Goal: Task Accomplishment & Management: Manage account settings

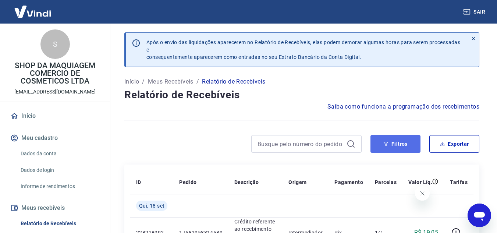
click at [390, 139] on button "Filtros" at bounding box center [395, 144] width 50 height 18
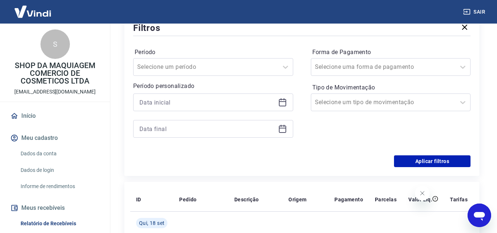
scroll to position [147, 0]
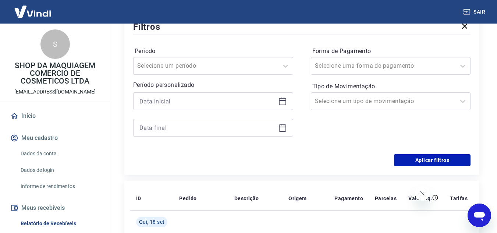
click at [282, 101] on icon at bounding box center [282, 100] width 7 height 1
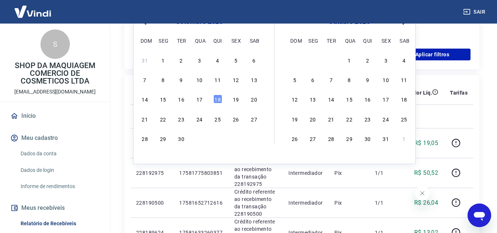
scroll to position [257, 0]
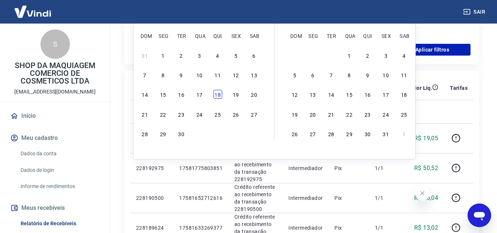
click at [217, 94] on div "18" at bounding box center [217, 94] width 9 height 9
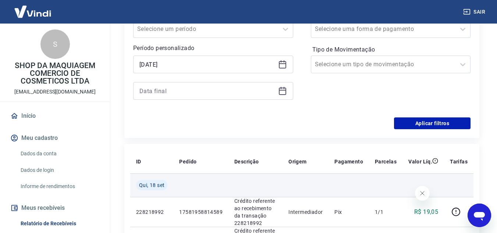
scroll to position [147, 0]
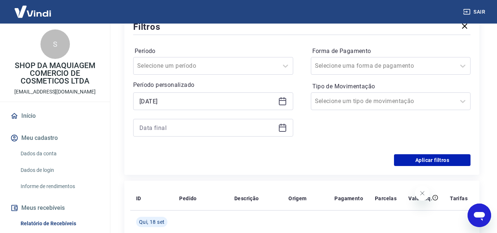
click at [285, 104] on icon at bounding box center [282, 101] width 7 height 7
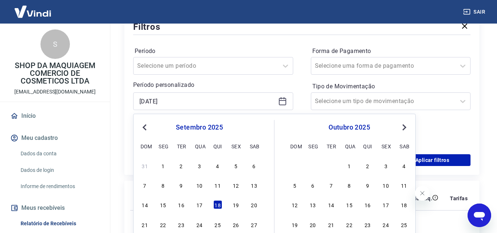
click at [145, 125] on span "Previous Month" at bounding box center [145, 127] width 0 height 8
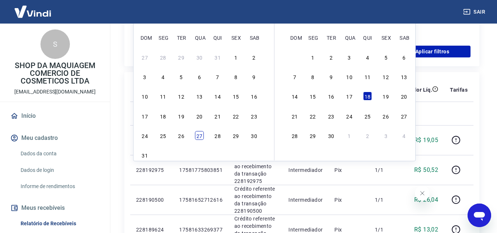
scroll to position [257, 0]
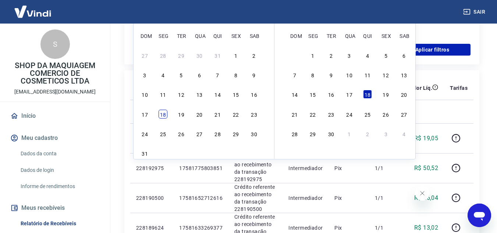
click at [162, 115] on div "18" at bounding box center [162, 114] width 9 height 9
type input "[DATE]"
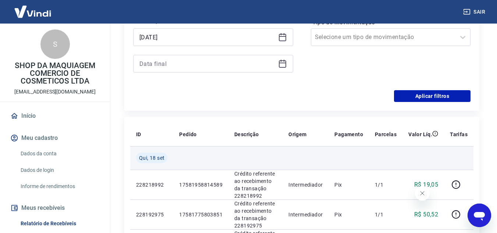
scroll to position [184, 0]
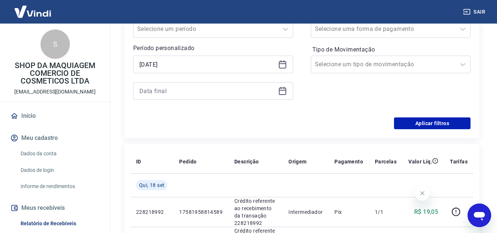
click at [285, 94] on icon at bounding box center [282, 91] width 7 height 7
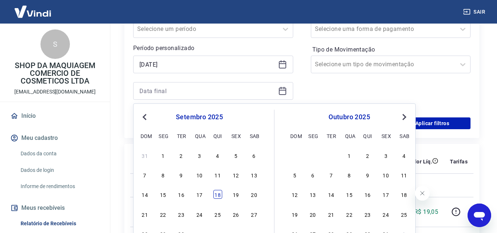
click at [221, 195] on div "18" at bounding box center [217, 194] width 9 height 9
type input "[DATE]"
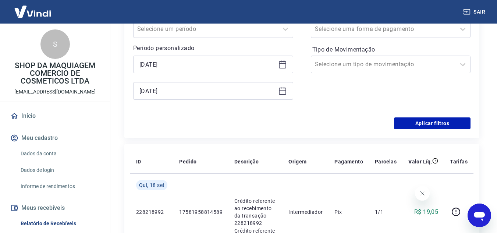
click at [283, 64] on icon at bounding box center [282, 64] width 9 height 9
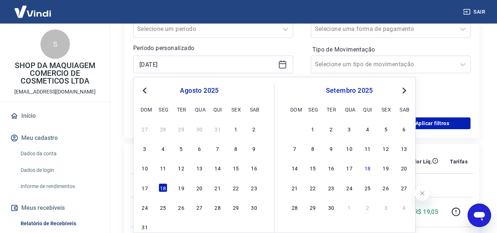
click at [145, 89] on span "Previous Month" at bounding box center [145, 90] width 0 height 8
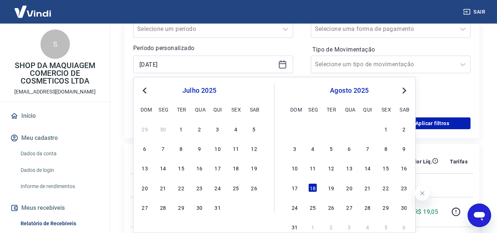
click at [188, 131] on div "29 30 1 2 3 4 5" at bounding box center [199, 128] width 120 height 11
click at [182, 131] on div "1" at bounding box center [181, 128] width 9 height 9
type input "[DATE]"
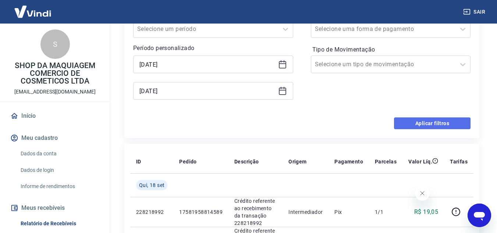
click at [415, 122] on button "Aplicar filtros" at bounding box center [432, 123] width 76 height 12
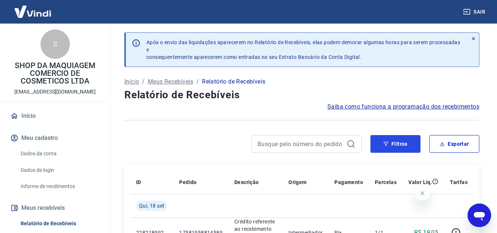
drag, startPoint x: 388, startPoint y: 144, endPoint x: 322, endPoint y: 115, distance: 71.3
click at [388, 144] on icon "button" at bounding box center [385, 143] width 5 height 5
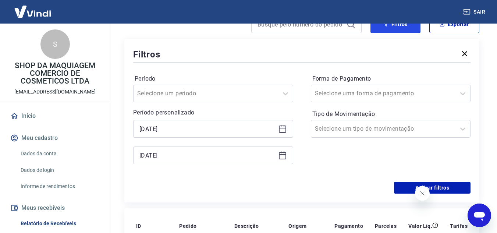
scroll to position [147, 0]
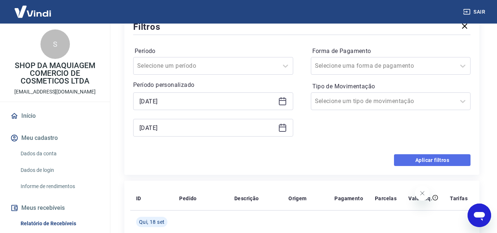
click at [407, 156] on button "Aplicar filtros" at bounding box center [432, 160] width 76 height 12
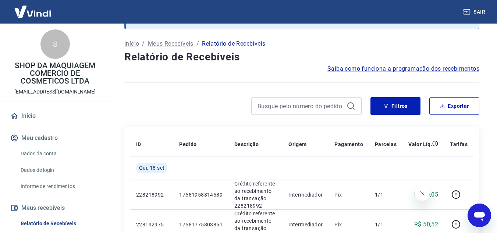
scroll to position [37, 0]
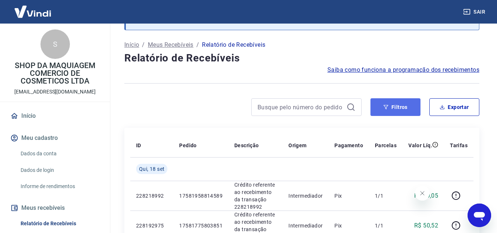
click at [400, 108] on button "Filtros" at bounding box center [395, 107] width 50 height 18
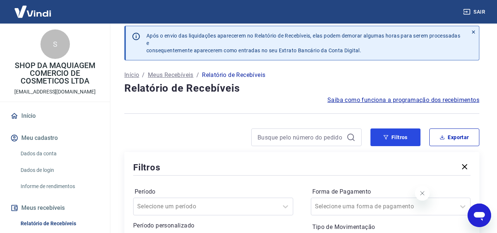
scroll to position [0, 0]
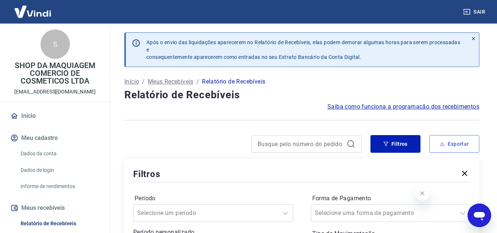
click at [451, 141] on button "Exportar" at bounding box center [454, 144] width 50 height 18
type input "[DATE]"
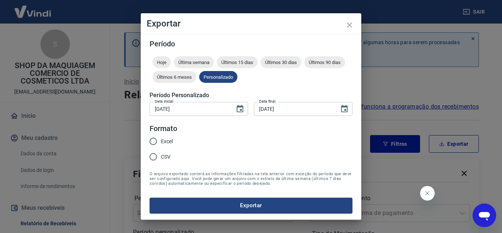
click at [161, 140] on span "Excel" at bounding box center [167, 142] width 12 height 8
click at [161, 140] on input "Excel" at bounding box center [153, 140] width 15 height 15
radio input "true"
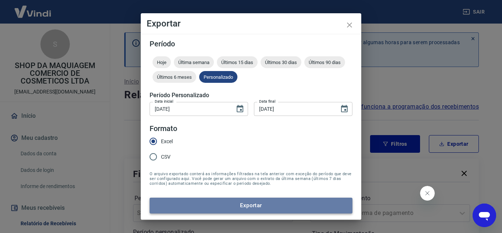
click at [208, 208] on button "Exportar" at bounding box center [251, 204] width 203 height 15
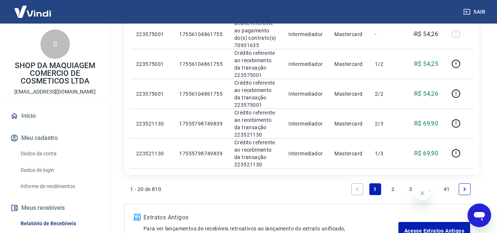
scroll to position [846, 0]
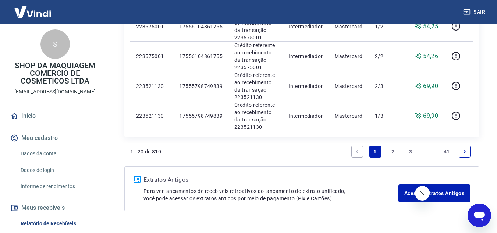
click at [390, 151] on link "2" at bounding box center [393, 152] width 12 height 12
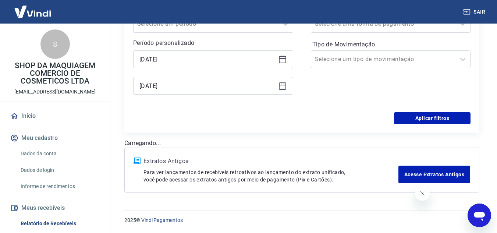
scroll to position [170, 0]
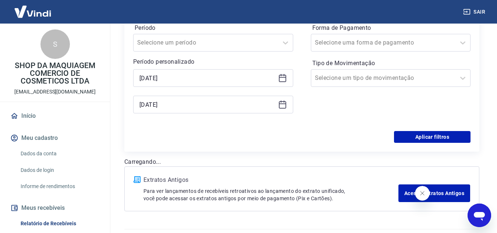
click at [393, 152] on div "Após o envio das liquidações aparecerem no Relatório de Recebíveis, elas podem …" at bounding box center [301, 36] width 372 height 367
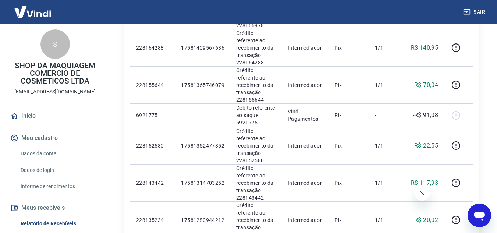
scroll to position [655, 0]
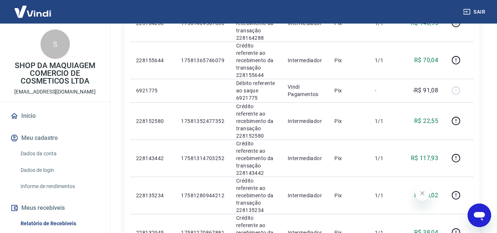
scroll to position [839, 0]
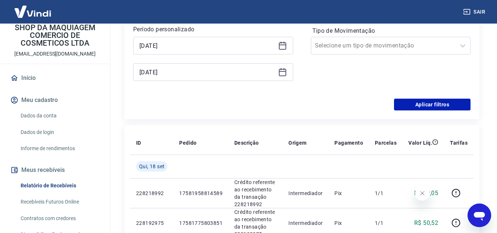
scroll to position [110, 0]
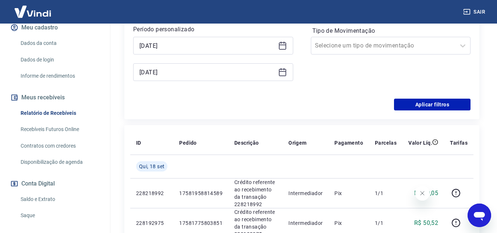
drag, startPoint x: 50, startPoint y: 45, endPoint x: 72, endPoint y: 56, distance: 24.5
click at [50, 45] on link "Dados da conta" at bounding box center [59, 43] width 83 height 15
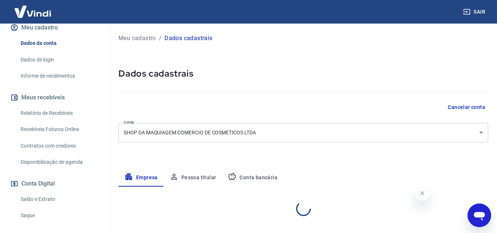
select select "AM"
select select "business"
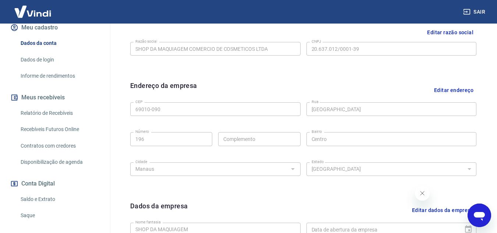
scroll to position [147, 0]
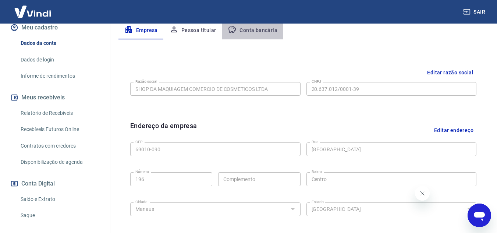
click at [258, 35] on button "Conta bancária" at bounding box center [252, 31] width 61 height 18
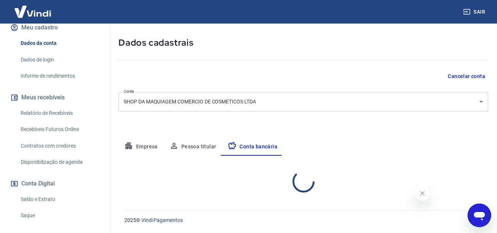
select select "1"
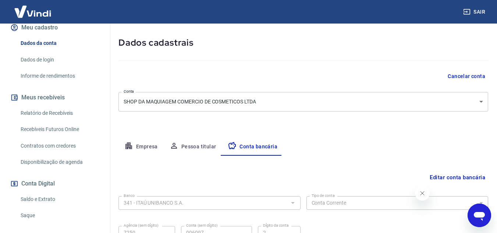
scroll to position [102, 0]
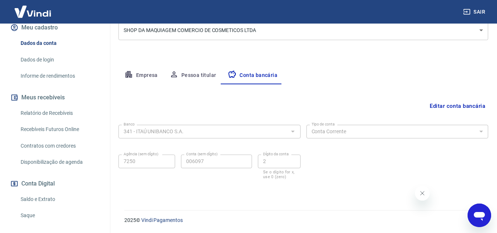
click at [417, 191] on button "Fechar mensagem da empresa" at bounding box center [421, 193] width 15 height 15
click at [187, 75] on button "Pessoa titular" at bounding box center [193, 76] width 58 height 18
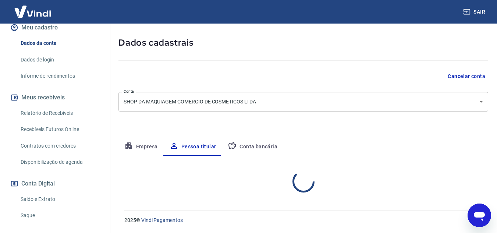
scroll to position [61, 0]
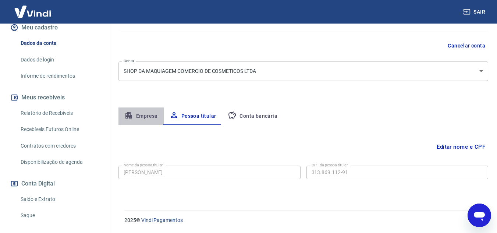
click at [151, 114] on button "Empresa" at bounding box center [140, 116] width 45 height 18
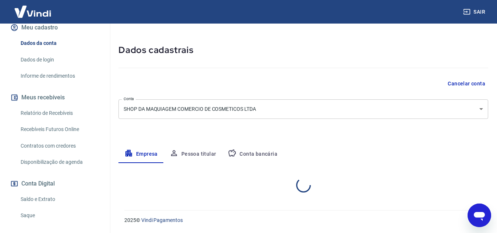
select select "AM"
select select "business"
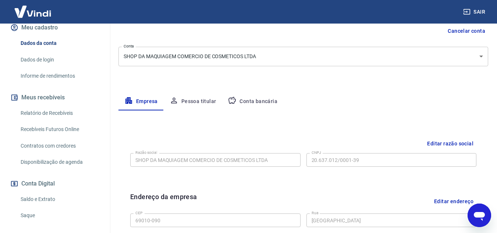
scroll to position [0, 0]
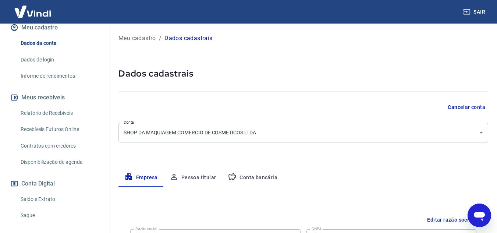
click at [246, 172] on button "Conta bancária" at bounding box center [252, 178] width 61 height 18
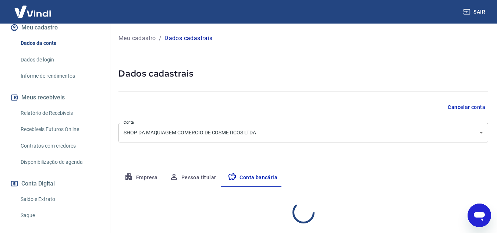
select select "1"
click at [76, 115] on link "Relatório de Recebíveis" at bounding box center [59, 113] width 83 height 15
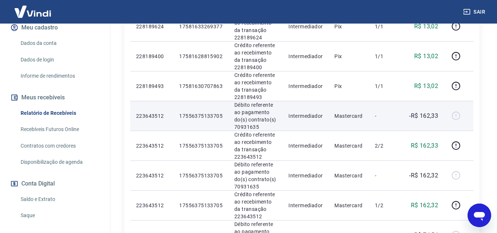
scroll to position [320, 0]
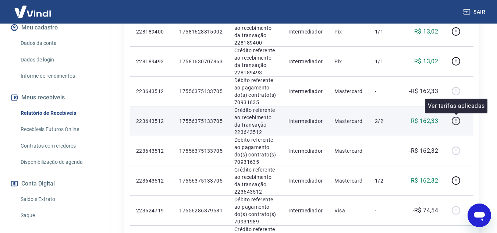
click at [454, 122] on icon "button" at bounding box center [455, 120] width 9 height 9
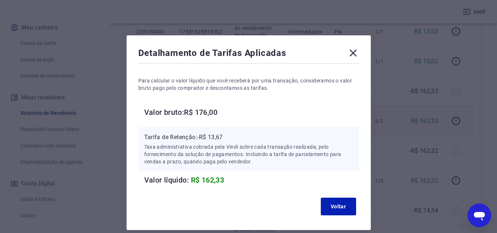
click at [356, 54] on icon at bounding box center [353, 53] width 12 height 12
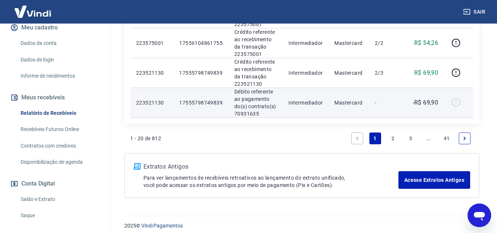
scroll to position [701, 0]
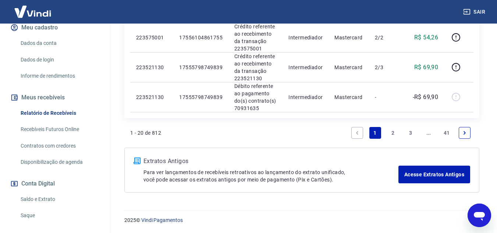
click at [390, 134] on link "2" at bounding box center [393, 133] width 12 height 12
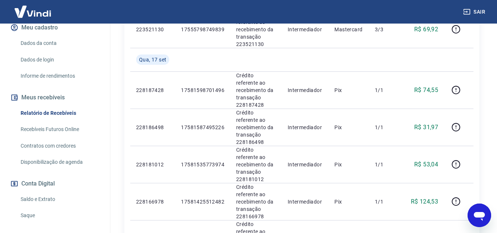
scroll to position [234, 0]
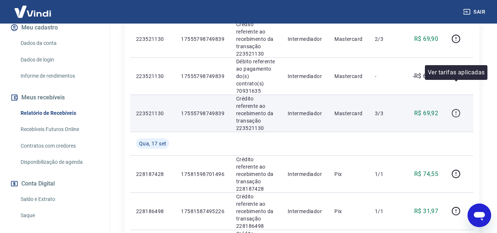
click at [457, 108] on icon "button" at bounding box center [455, 112] width 9 height 9
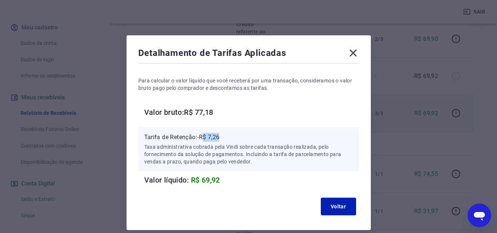
drag, startPoint x: 203, startPoint y: 135, endPoint x: 228, endPoint y: 138, distance: 25.3
click at [228, 138] on p "Tarifa de Retenção: -R$ 7,26" at bounding box center [248, 137] width 209 height 9
click at [230, 138] on p "Tarifa de Retenção: -R$ 7,26" at bounding box center [248, 137] width 209 height 9
click at [349, 50] on icon at bounding box center [353, 53] width 12 height 12
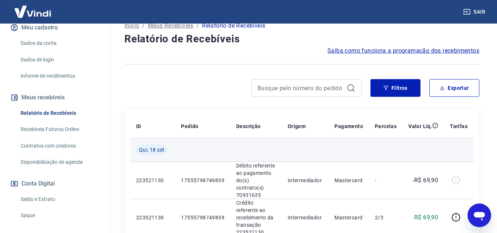
scroll to position [0, 0]
